Goal: Task Accomplishment & Management: Use online tool/utility

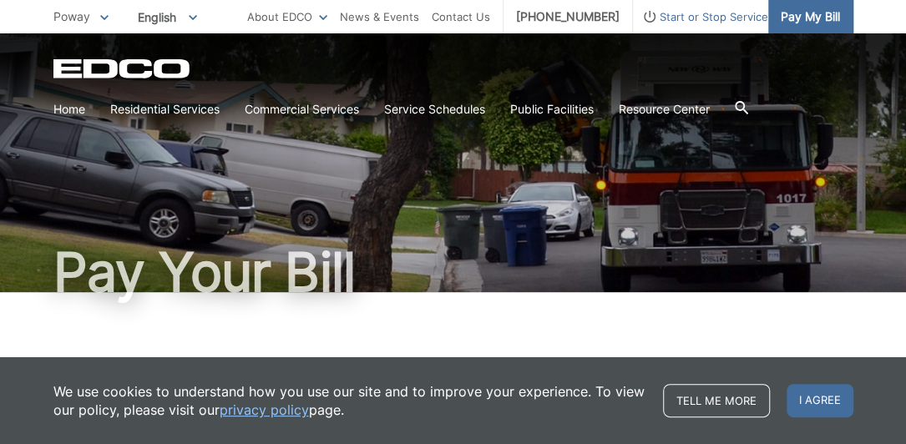
click at [823, 19] on span "Pay My Bill" at bounding box center [809, 17] width 59 height 18
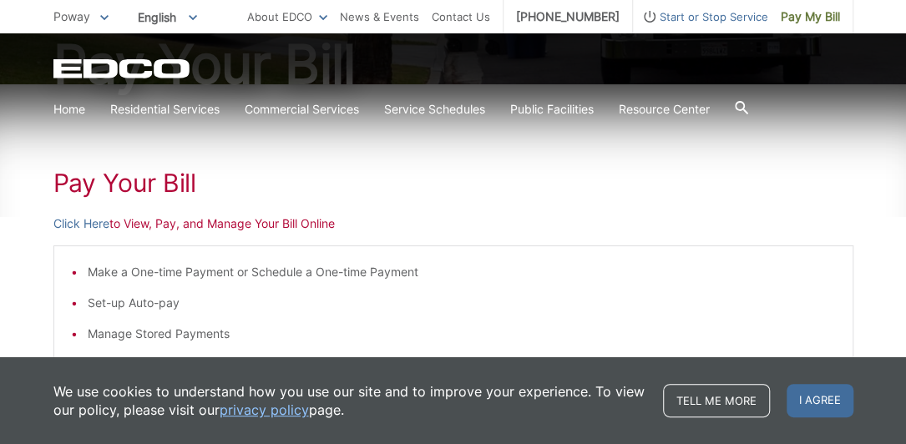
scroll to position [209, 0]
click at [826, 401] on span "I agree" at bounding box center [819, 400] width 67 height 33
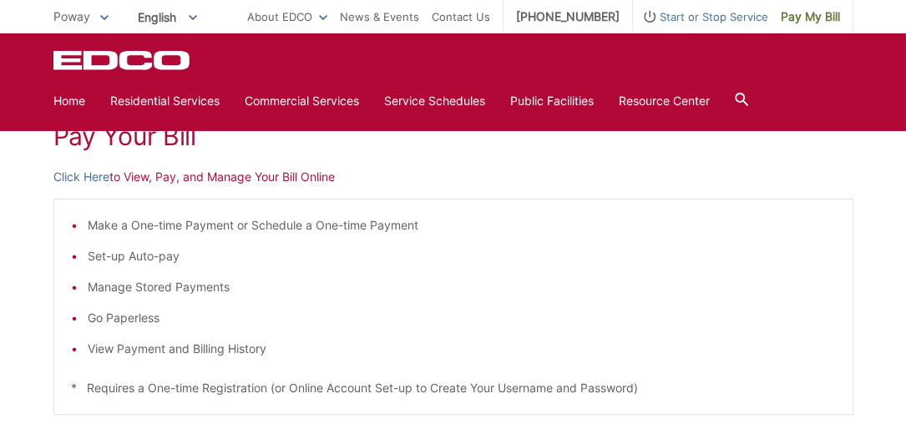
scroll to position [254, 0]
click at [85, 179] on link "Click Here" at bounding box center [81, 178] width 56 height 18
